Goal: Navigation & Orientation: Understand site structure

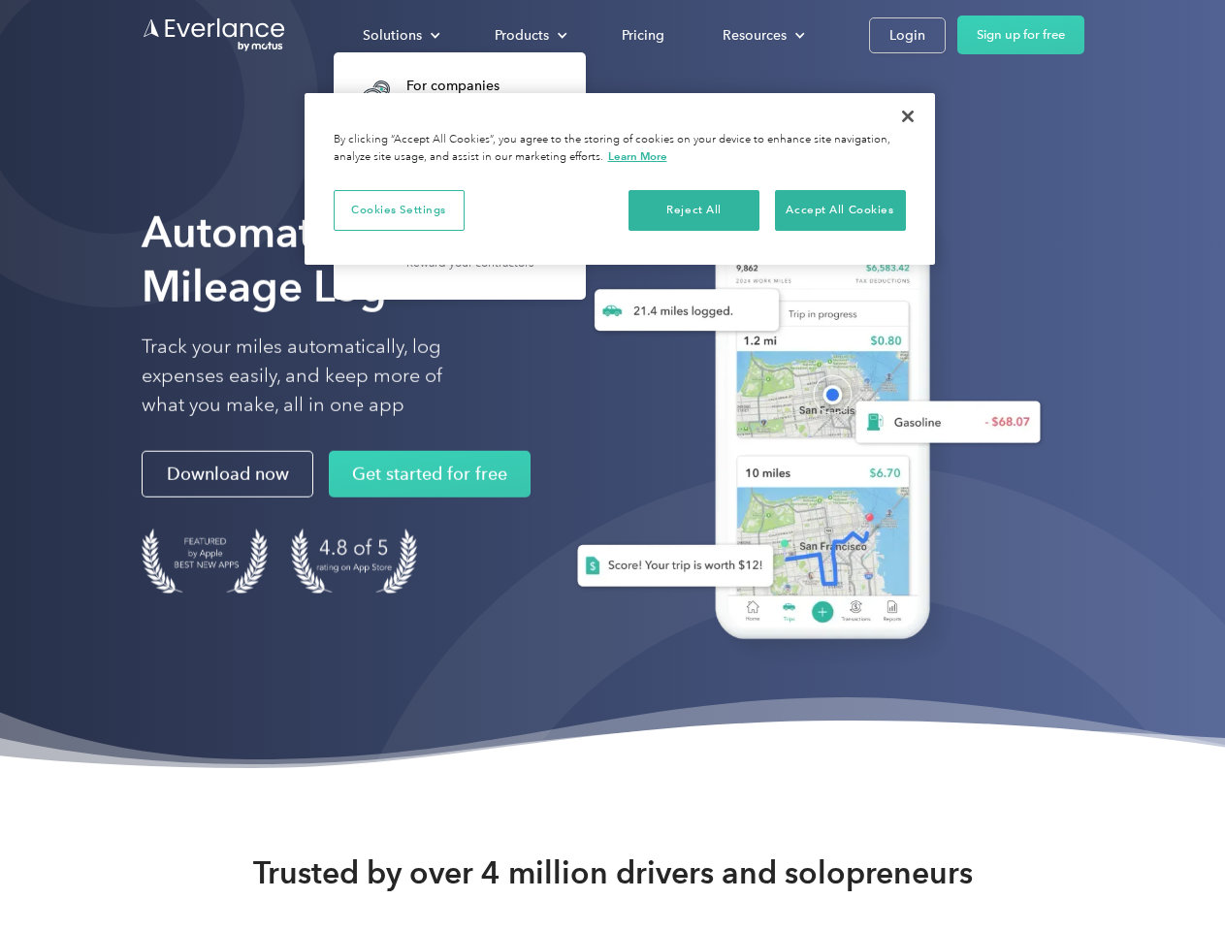
click at [401, 35] on div "Solutions" at bounding box center [392, 35] width 59 height 24
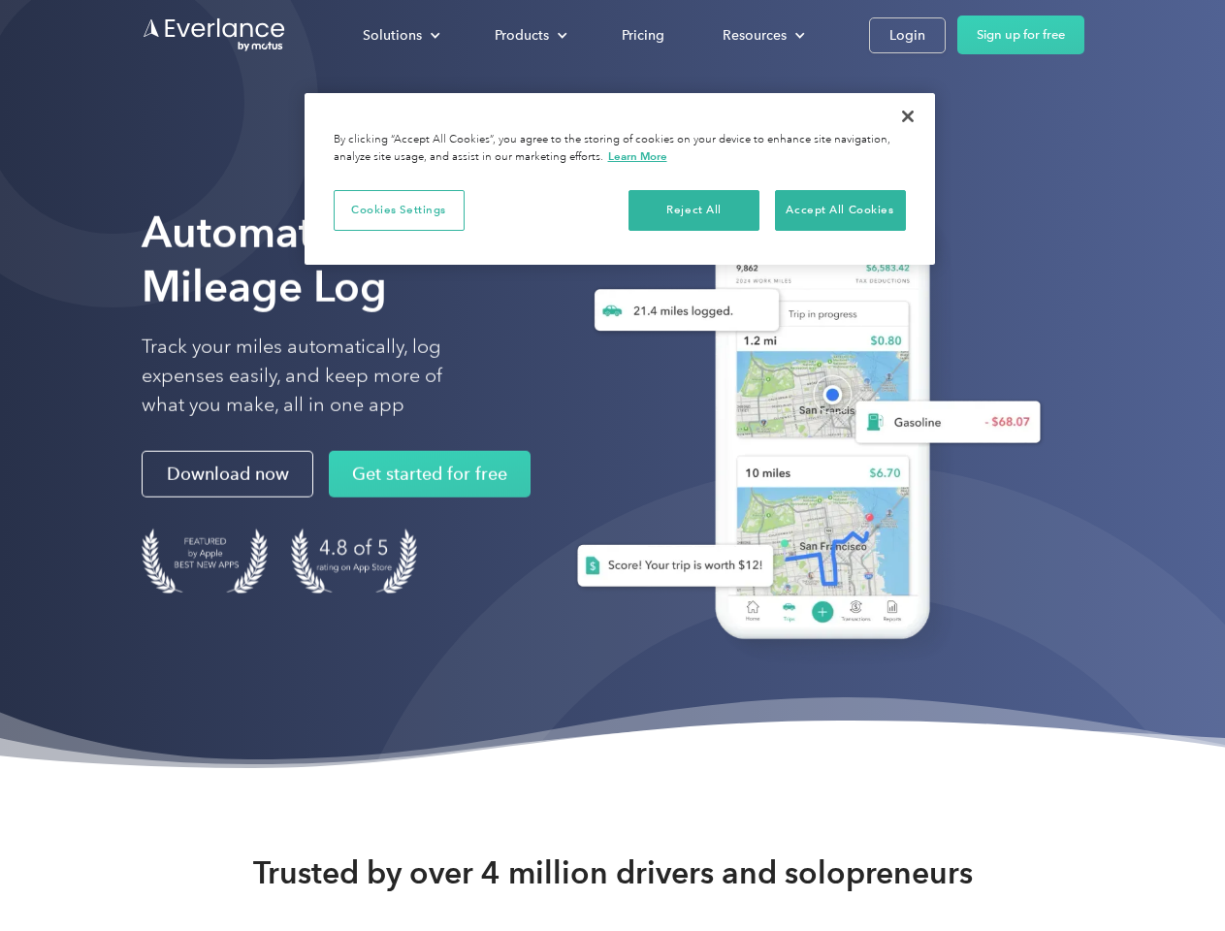
click at [529, 35] on div "Products" at bounding box center [522, 35] width 54 height 24
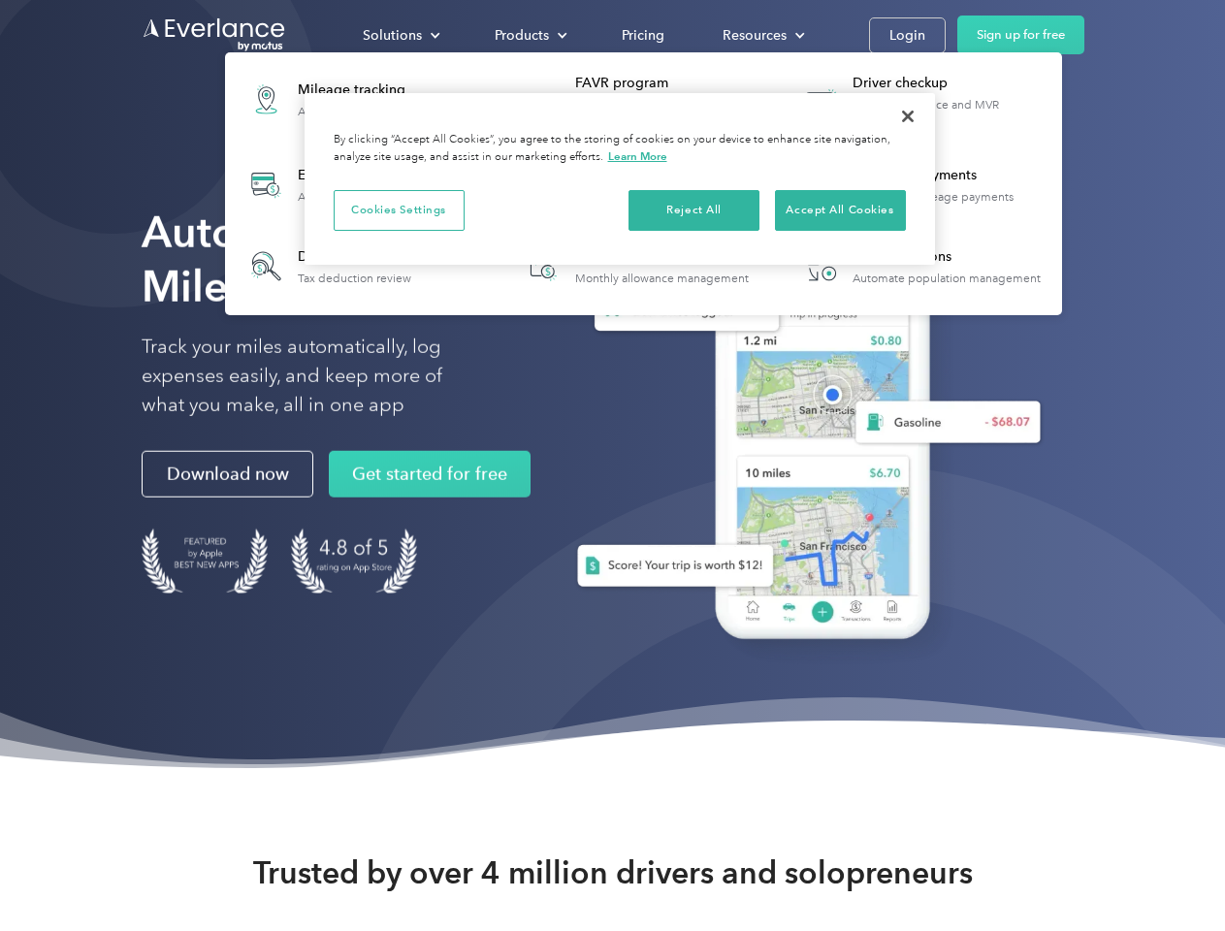
click at [762, 35] on div "Resources" at bounding box center [755, 35] width 64 height 24
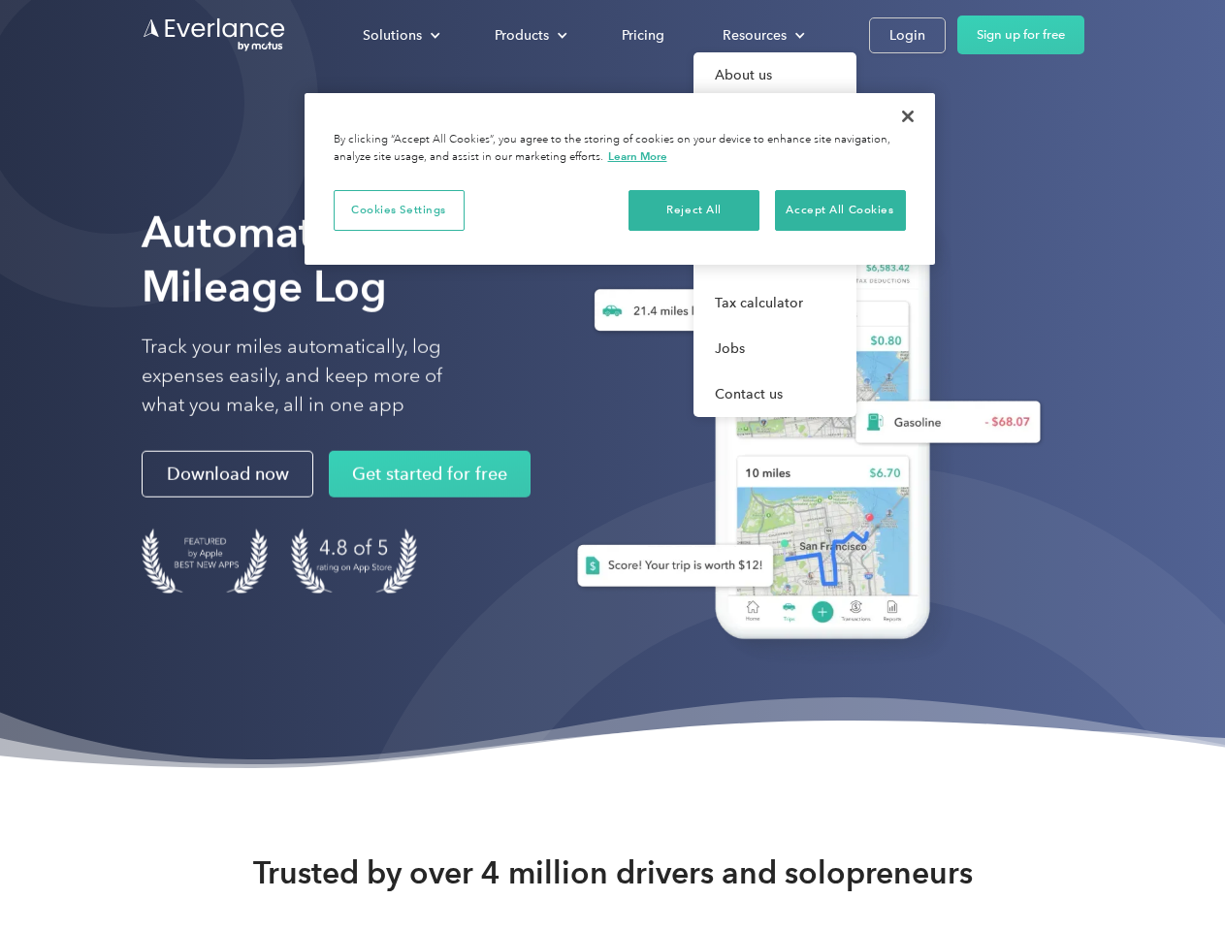
click at [399, 210] on button "Cookies Settings" at bounding box center [399, 210] width 131 height 41
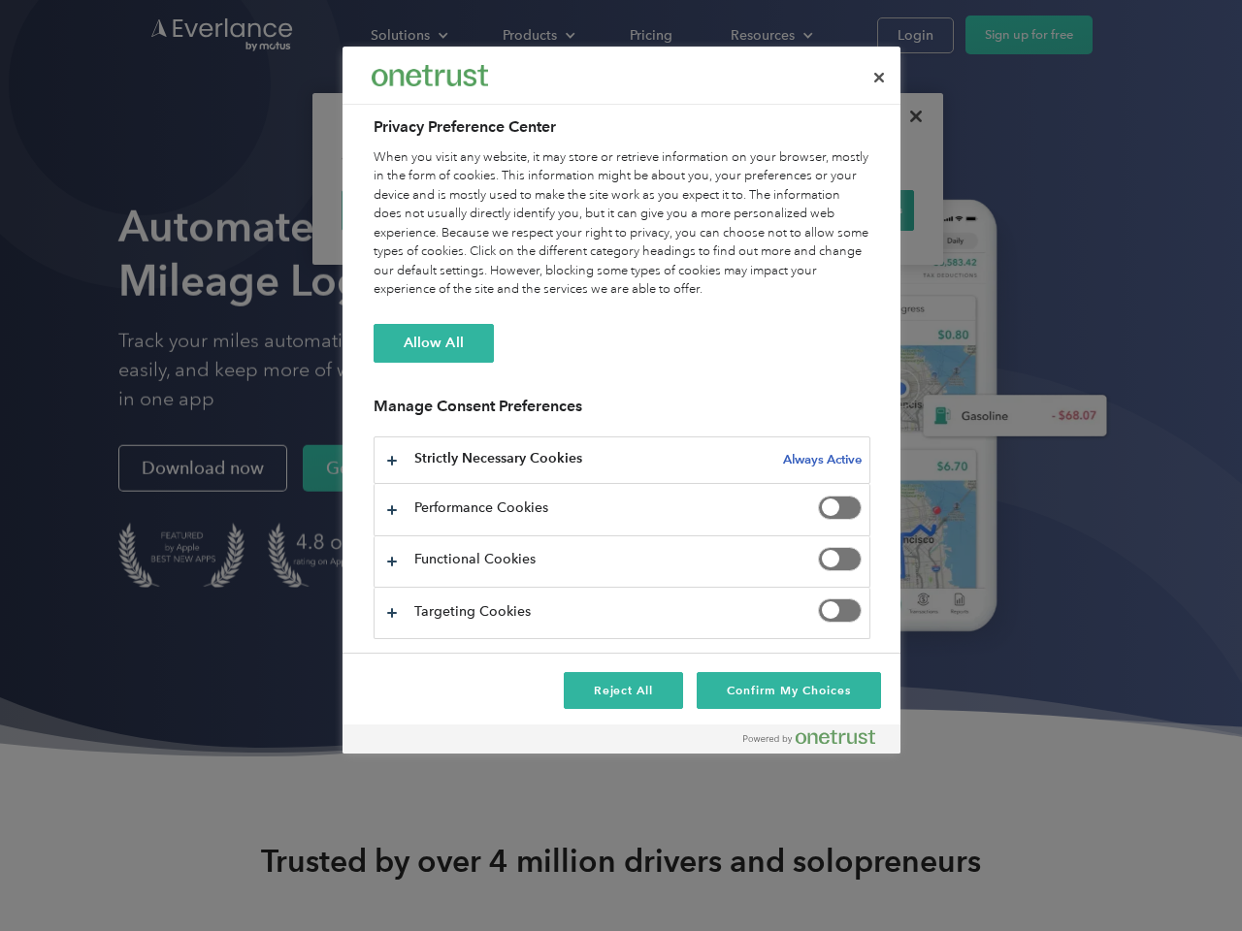
click at [695, 210] on div "When you visit any website, it may store or retrieve information on your browse…" at bounding box center [621, 223] width 497 height 151
click at [840, 210] on div "When you visit any website, it may store or retrieve information on your browse…" at bounding box center [621, 223] width 497 height 151
click at [908, 116] on div at bounding box center [621, 465] width 1242 height 931
